Goal: Task Accomplishment & Management: Manage account settings

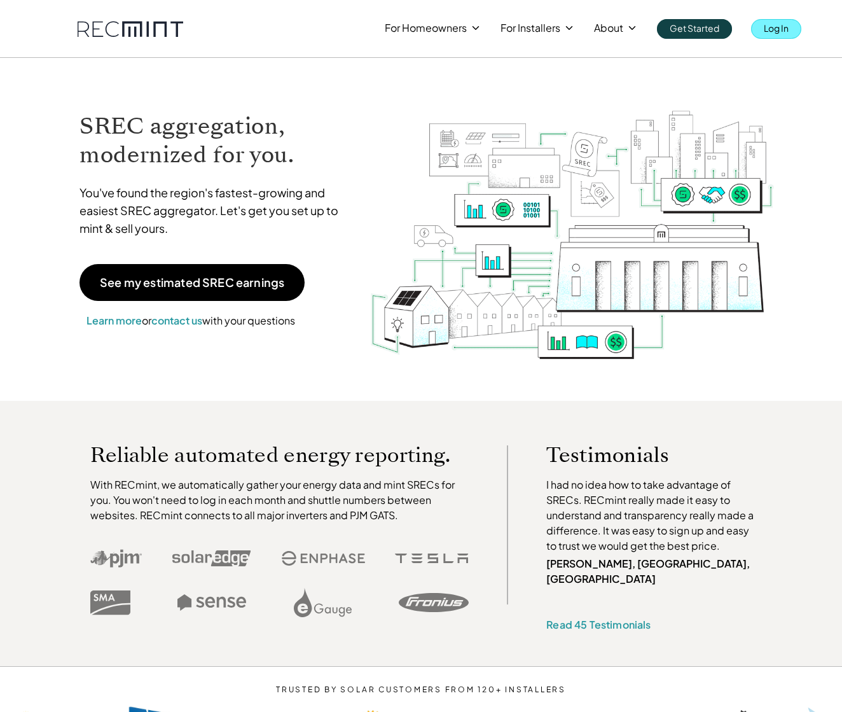
click at [787, 29] on p "Log In" at bounding box center [776, 28] width 25 height 18
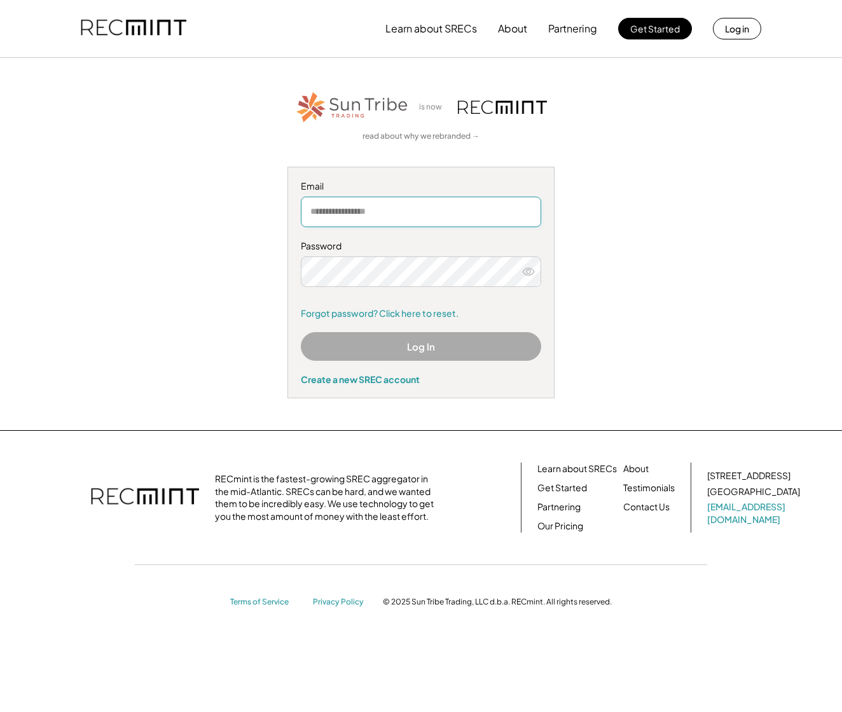
type input "**********"
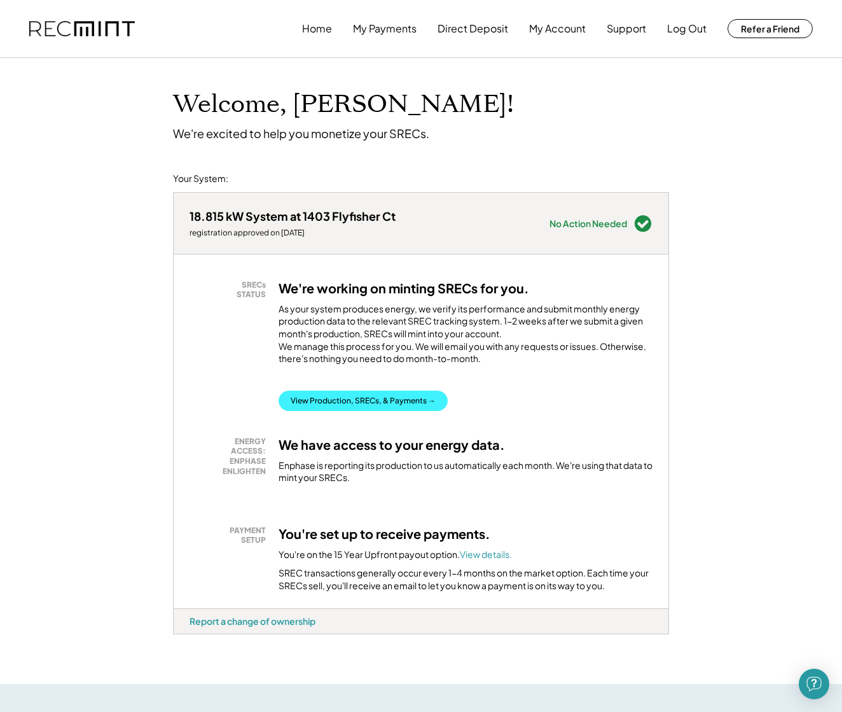
click at [356, 411] on button "View Production, SRECs, & Payments →" at bounding box center [363, 401] width 169 height 20
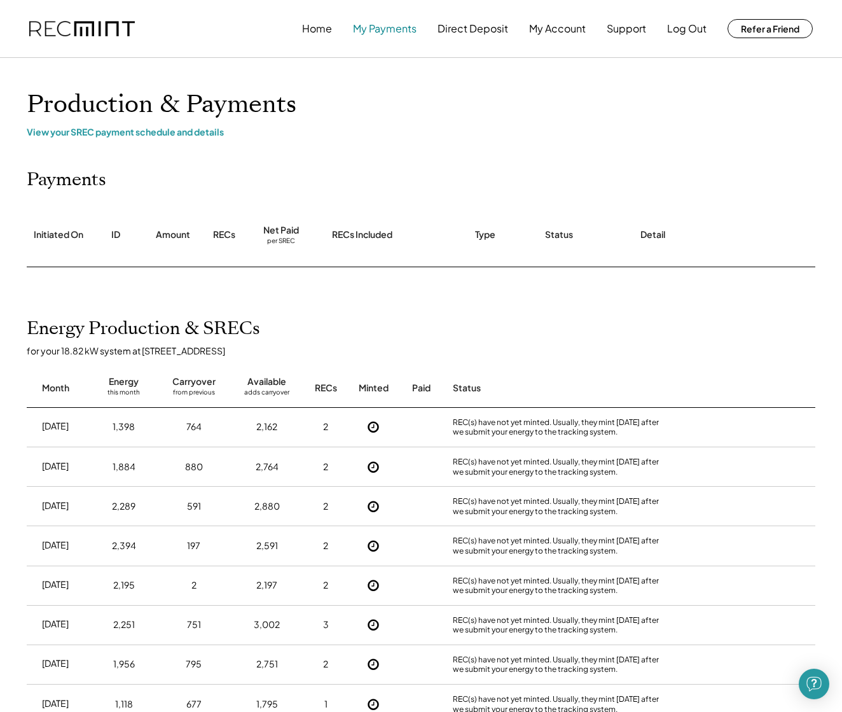
click at [392, 32] on button "My Payments" at bounding box center [385, 28] width 64 height 25
click at [392, 27] on button "My Payments" at bounding box center [385, 28] width 64 height 25
click at [364, 33] on button "My Payments" at bounding box center [385, 28] width 64 height 25
click at [323, 30] on button "Home" at bounding box center [317, 28] width 30 height 25
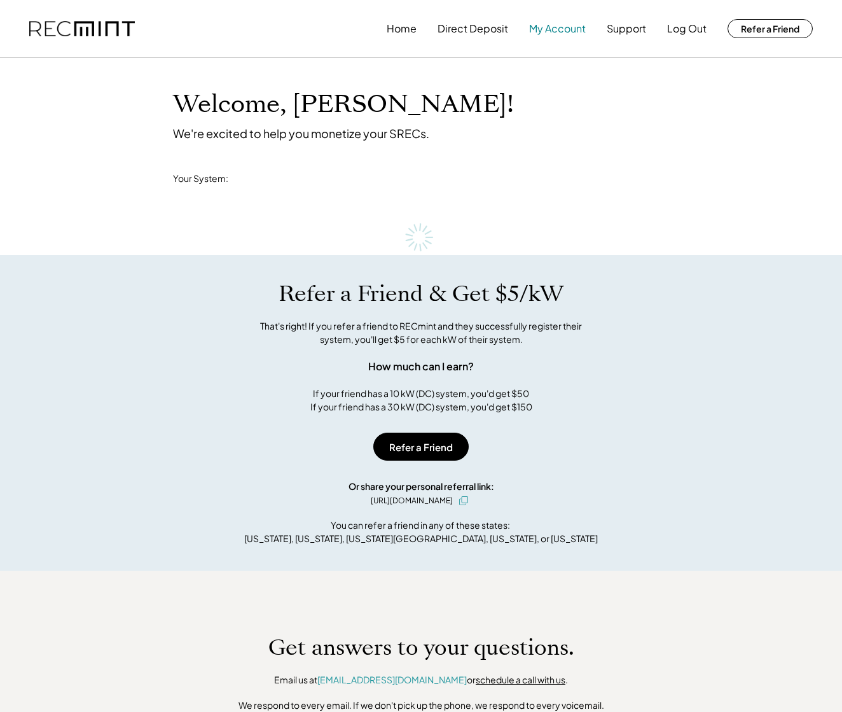
click at [569, 28] on button "My Account" at bounding box center [557, 28] width 57 height 25
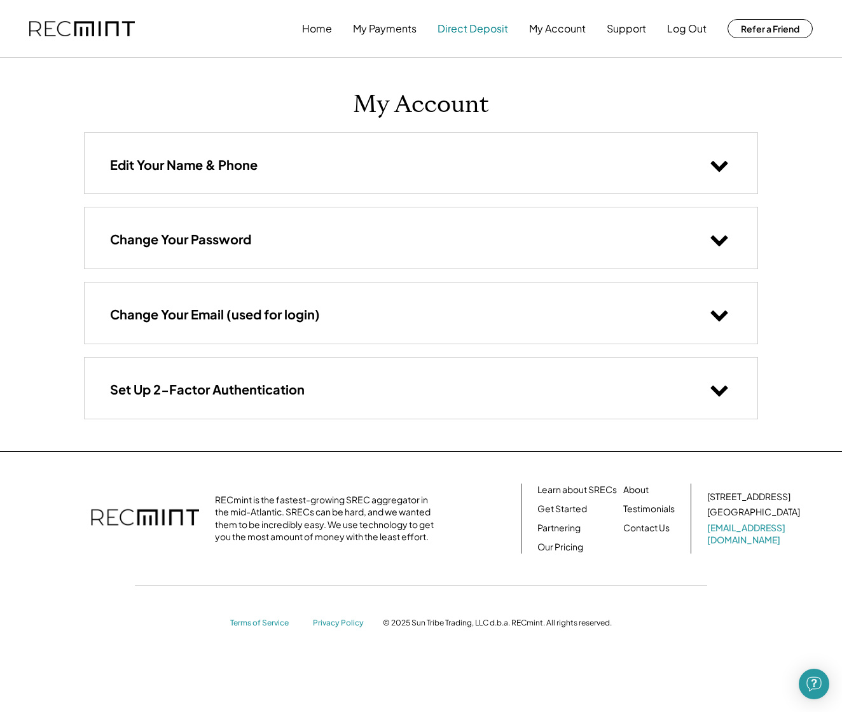
click at [472, 31] on button "Direct Deposit" at bounding box center [473, 28] width 71 height 25
